Goal: Complete application form

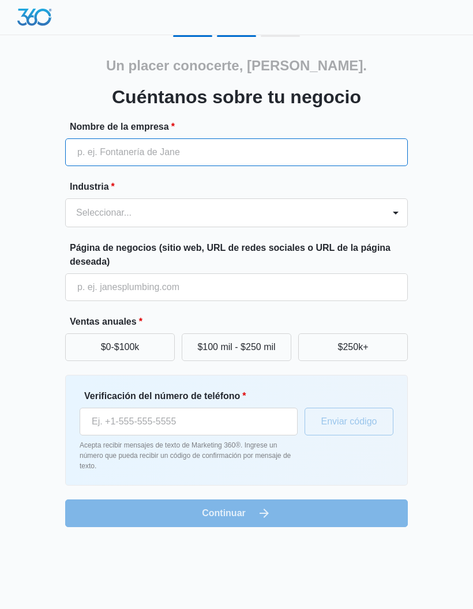
click at [375, 153] on input "Nombre de la empresa *" at bounding box center [236, 152] width 342 height 28
type input "[PERSON_NAME] Painting Inc"
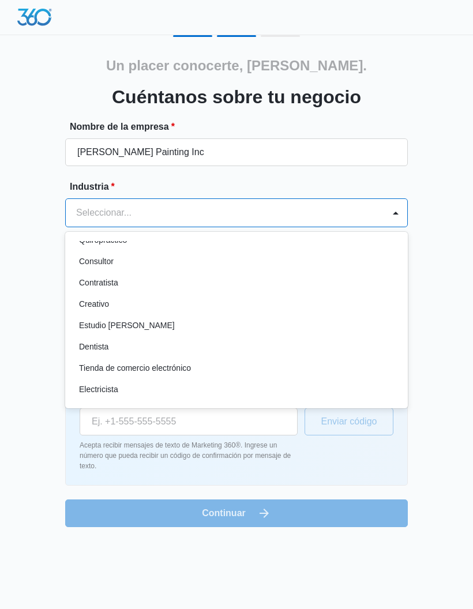
scroll to position [164, 0]
click at [122, 285] on div "Contratista" at bounding box center [235, 281] width 312 height 12
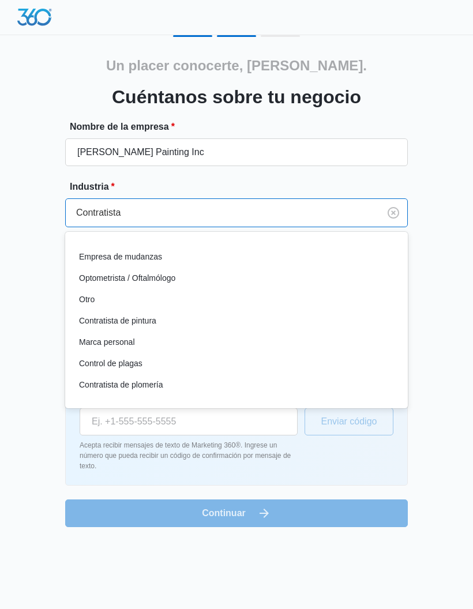
scroll to position [639, 0]
click at [153, 323] on font "Contratista de pintura" at bounding box center [117, 319] width 77 height 9
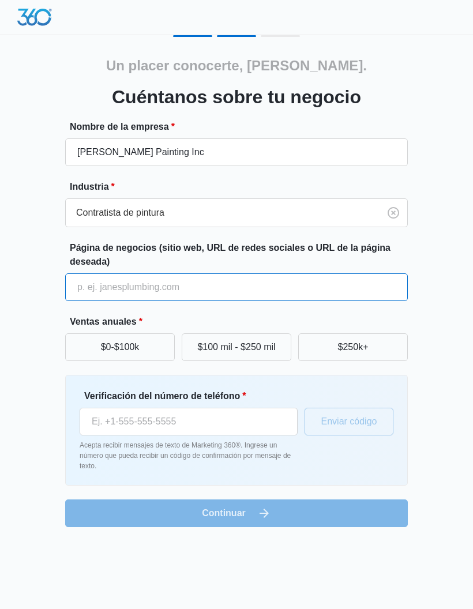
click at [368, 290] on input "Página de negocios (sitio web, URL de redes sociales o URL de la página deseada)" at bounding box center [236, 287] width 342 height 28
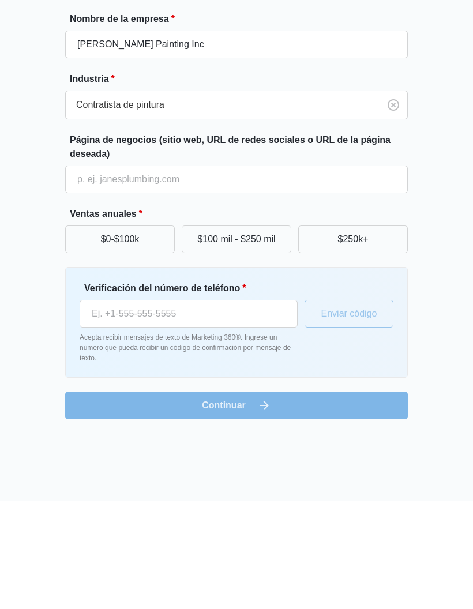
click at [139, 333] on button "$0-$100k" at bounding box center [119, 347] width 109 height 28
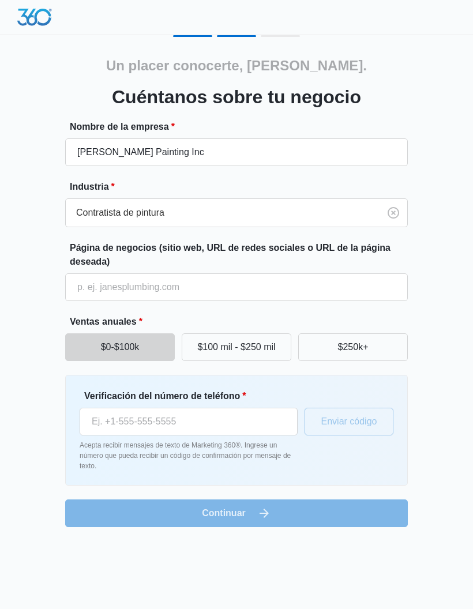
click at [112, 339] on button "$0-$100k" at bounding box center [119, 347] width 109 height 28
click at [261, 425] on input "Verificación del número de teléfono *" at bounding box center [189, 421] width 218 height 28
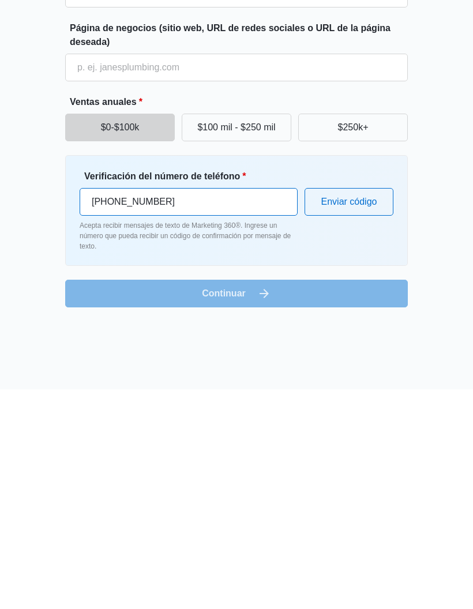
type input "(256) 800-7838"
click at [274, 297] on form "Nombre de la empresa * Sebastian’s Painting Inc Industria * Contratista de pint…" at bounding box center [236, 323] width 342 height 407
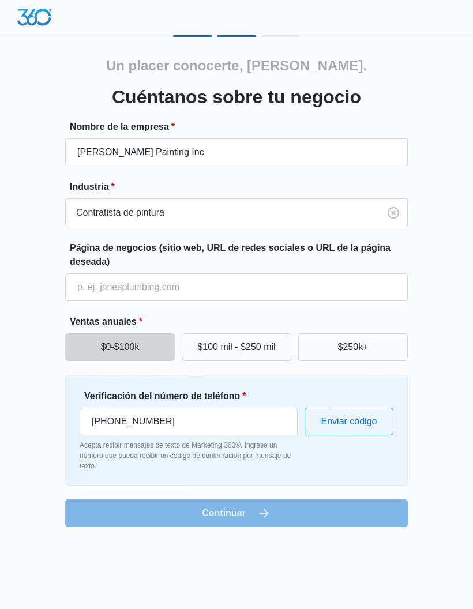
click at [362, 418] on font "Enviar código" at bounding box center [349, 421] width 56 height 10
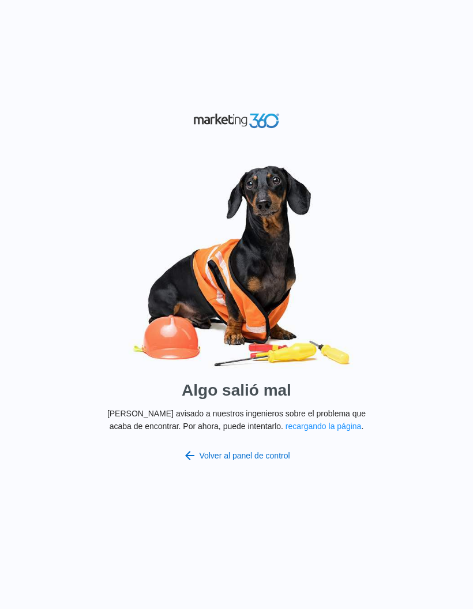
click at [274, 460] on font "Volver al panel de control" at bounding box center [244, 455] width 90 height 9
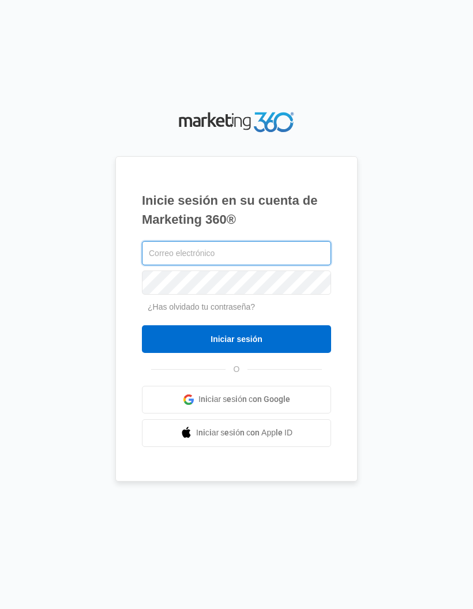
click at [314, 265] on input "text" at bounding box center [236, 253] width 189 height 24
type input "sebaspaint0@gmail.com"
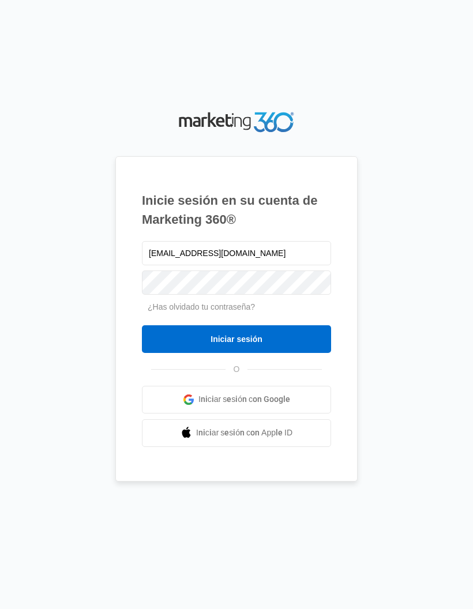
click at [299, 353] on input "Iniciar sesión" at bounding box center [236, 339] width 189 height 28
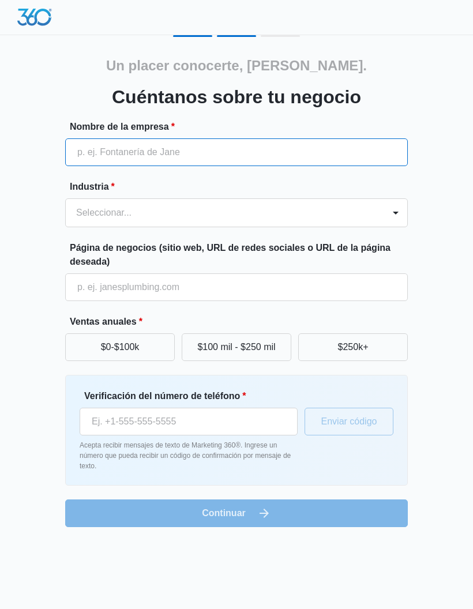
click at [368, 154] on input "Nombre de la empresa *" at bounding box center [236, 152] width 342 height 28
click at [325, 161] on input "Sebastian’s Painting Inc" at bounding box center [236, 152] width 342 height 28
type input "Sebastian’s Painting Inc."
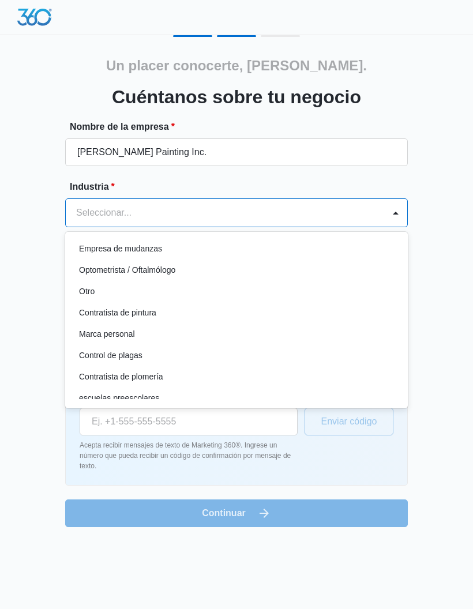
scroll to position [665, 0]
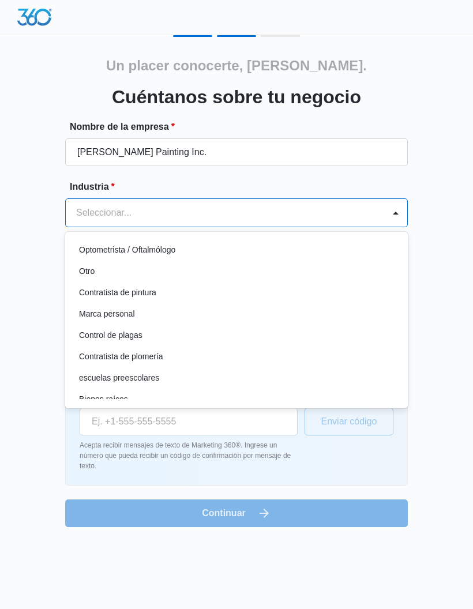
click at [176, 289] on div "Contratista de pintura" at bounding box center [235, 292] width 312 height 12
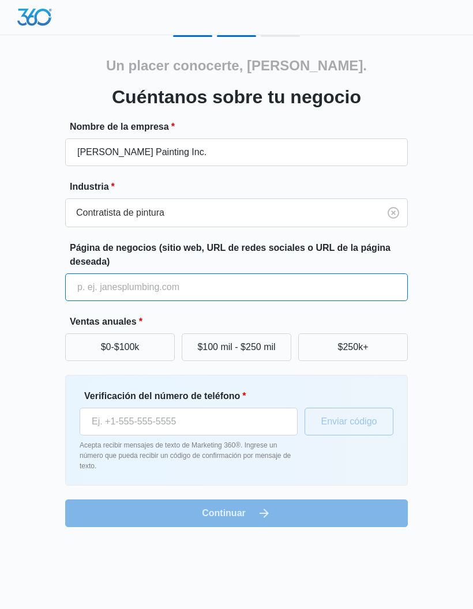
click at [335, 280] on input "Página de negocios (sitio web, URL de redes sociales o URL de la página deseada)" at bounding box center [236, 287] width 342 height 28
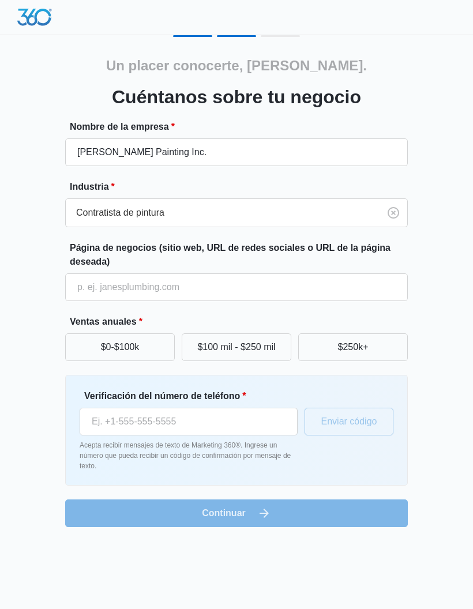
click at [153, 342] on button "$0-$100k" at bounding box center [119, 347] width 109 height 28
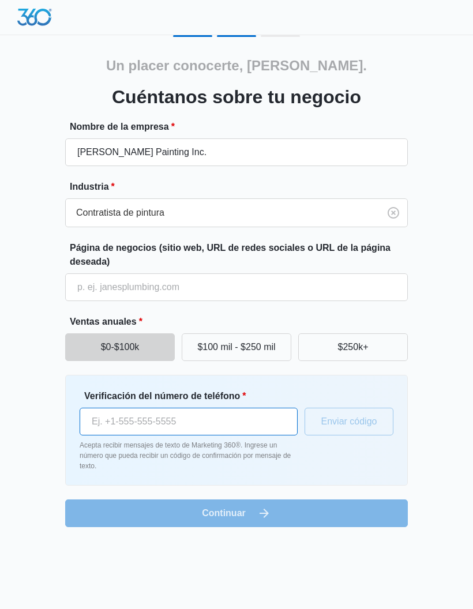
click at [248, 415] on input "Verificación del número de teléfono *" at bounding box center [189, 421] width 218 height 28
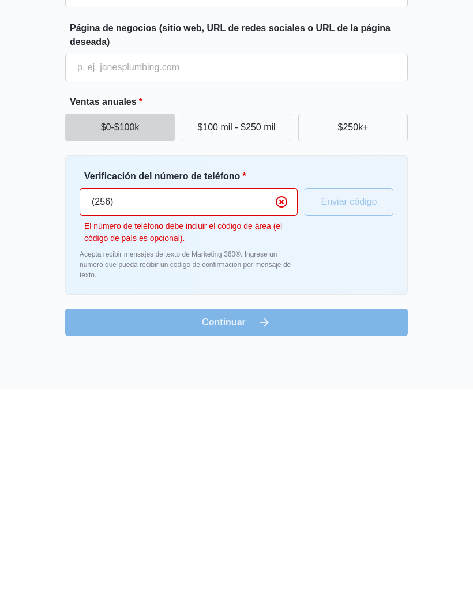
type input "(256) 800-7838"
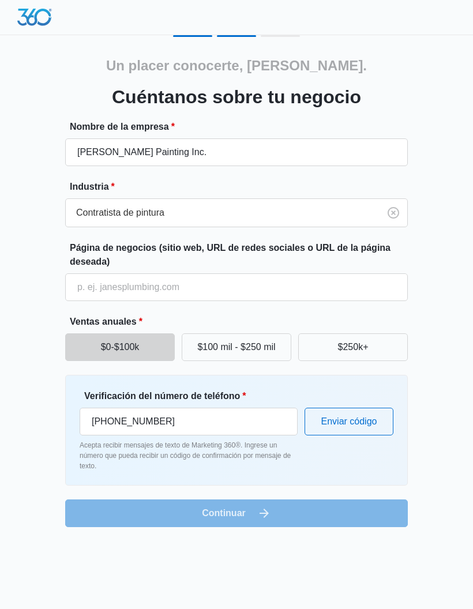
click at [363, 421] on font "Enviar código" at bounding box center [349, 421] width 56 height 10
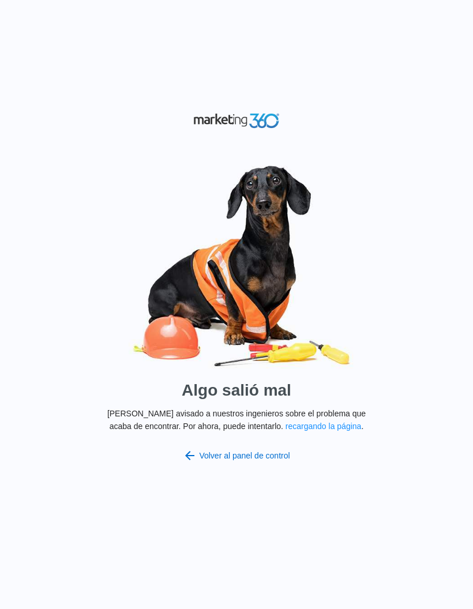
click at [329, 432] on button "recargando la página" at bounding box center [323, 426] width 76 height 13
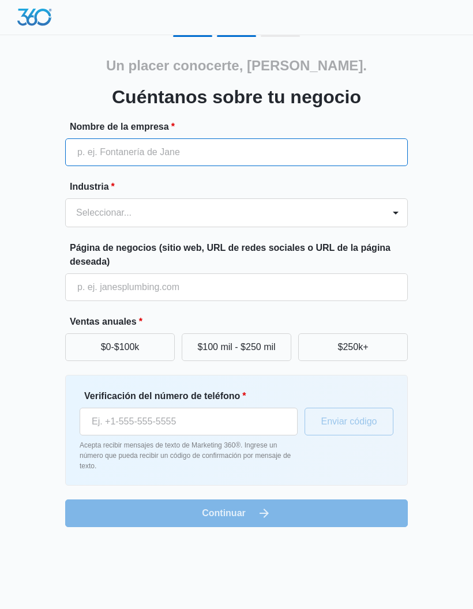
click at [369, 164] on input "Nombre de la empresa *" at bounding box center [236, 152] width 342 height 28
type input "[PERSON_NAME]’s Painting Inc."
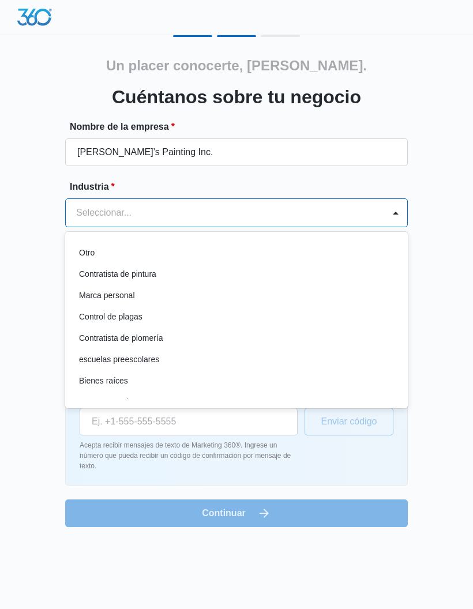
scroll to position [684, 0]
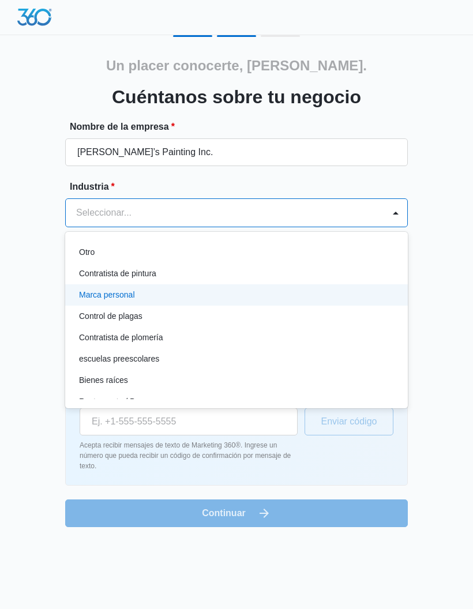
click at [218, 287] on div "Marca personal" at bounding box center [236, 294] width 342 height 21
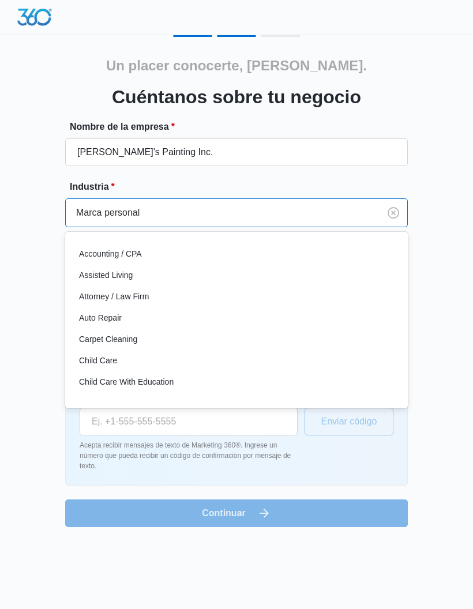
scroll to position [600, 0]
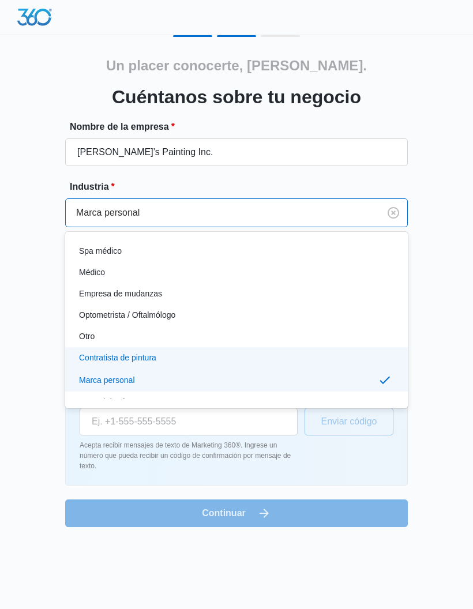
click at [191, 360] on div "Contratista de pintura" at bounding box center [235, 358] width 312 height 12
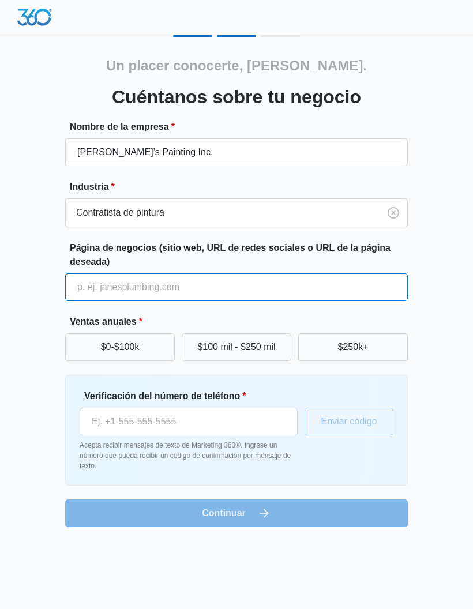
click at [311, 286] on input "Página de negocios (sitio web, URL de redes sociales o URL de la página deseada)" at bounding box center [236, 287] width 342 height 28
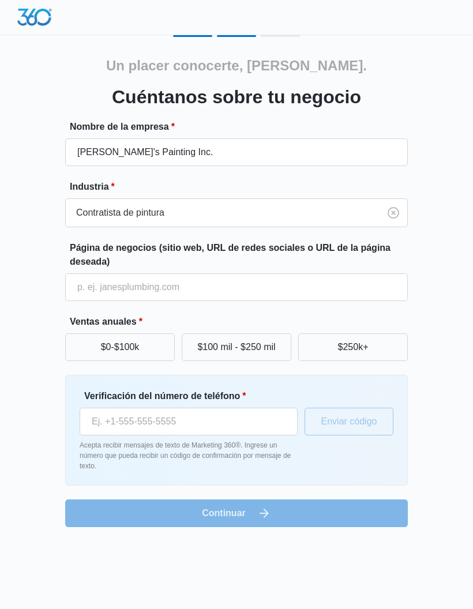
click at [156, 360] on button "$0-$100k" at bounding box center [119, 347] width 109 height 28
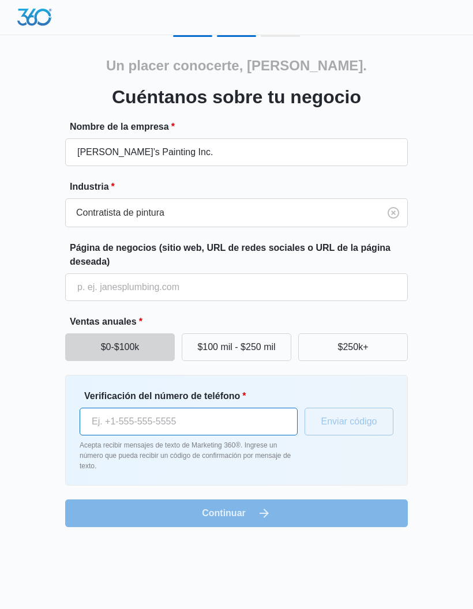
click at [273, 419] on input "Verificación del número de teléfono *" at bounding box center [189, 421] width 218 height 28
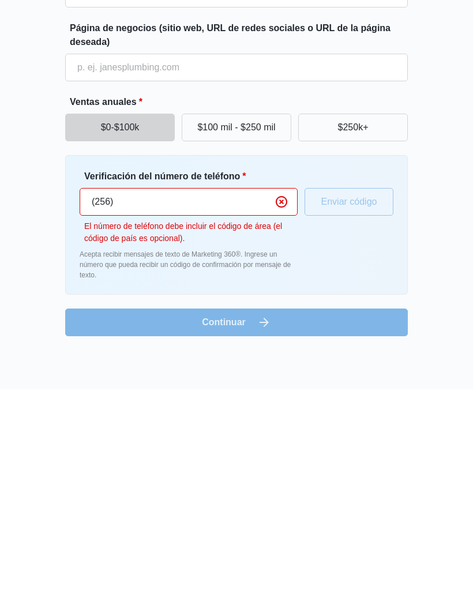
type input "(256) 800-7838"
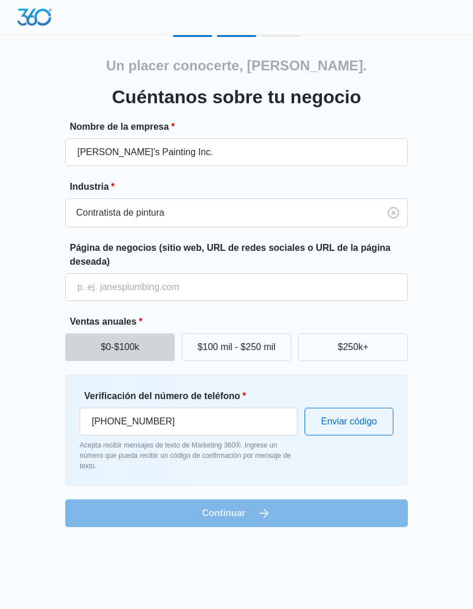
click at [323, 518] on form "Nombre de la empresa * Sebastian’s Painting Inc. Industria * Contratista de pin…" at bounding box center [236, 323] width 342 height 407
click at [311, 516] on form "Nombre de la empresa * Sebastian’s Painting Inc. Industria * Contratista de pin…" at bounding box center [236, 323] width 342 height 407
click at [317, 523] on form "Nombre de la empresa * Sebastian’s Painting Inc. Industria * Contratista de pin…" at bounding box center [236, 323] width 342 height 407
click at [365, 425] on font "Enviar código" at bounding box center [349, 421] width 56 height 10
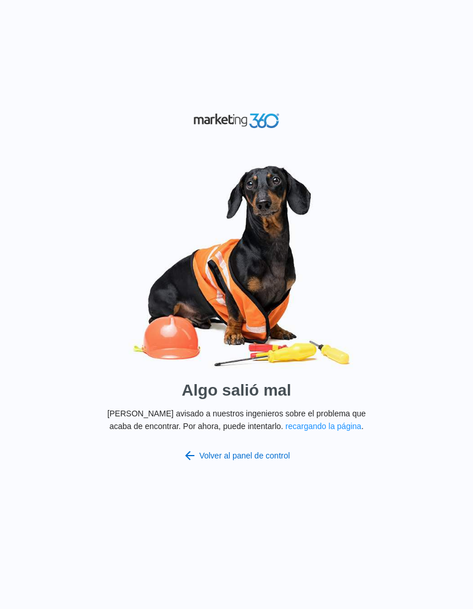
click at [289, 460] on font "Volver al panel de control" at bounding box center [244, 455] width 90 height 9
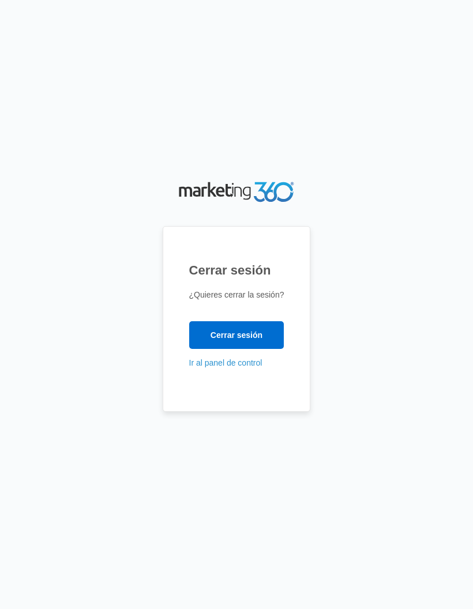
click at [251, 367] on font "Ir al panel de control" at bounding box center [225, 362] width 73 height 9
